Goal: Task Accomplishment & Management: Manage account settings

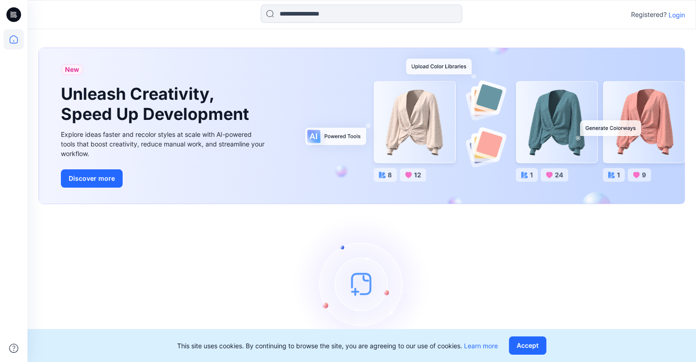
click at [671, 15] on p "Login" at bounding box center [677, 15] width 16 height 10
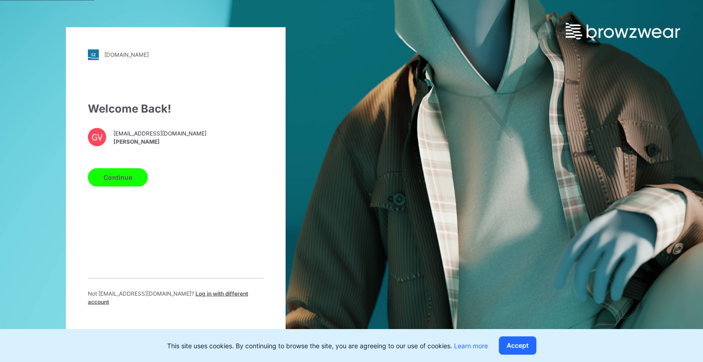
click at [124, 180] on button "Continue" at bounding box center [118, 177] width 60 height 18
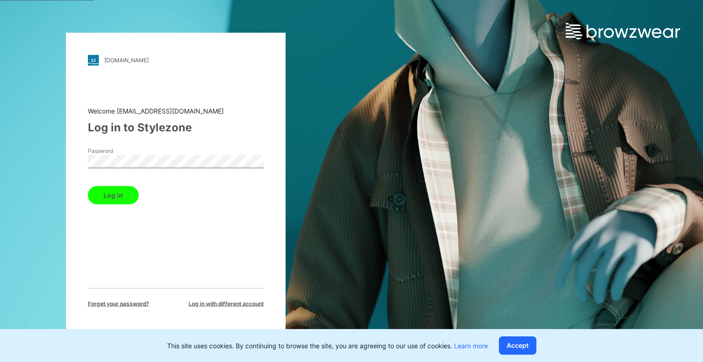
click at [119, 193] on button "Log in" at bounding box center [113, 195] width 51 height 18
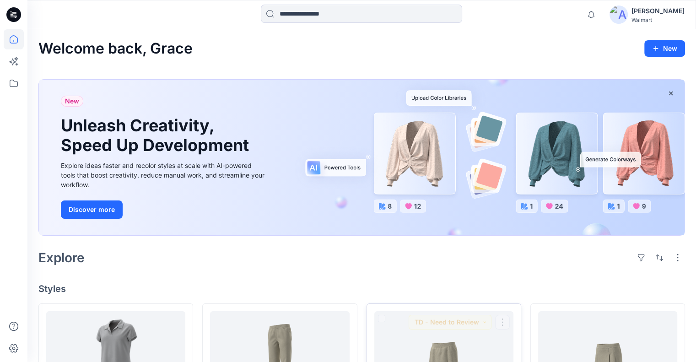
scroll to position [656, 0]
